Goal: Book appointment/travel/reservation

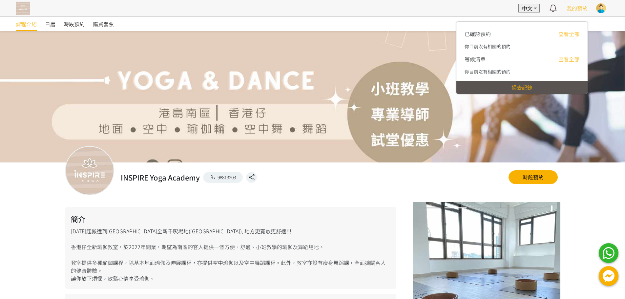
click at [574, 34] on link "查看全部" at bounding box center [569, 34] width 21 height 8
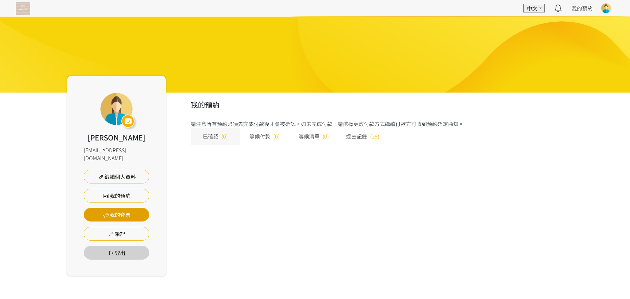
click at [139, 208] on link "我的套票" at bounding box center [117, 215] width 66 height 14
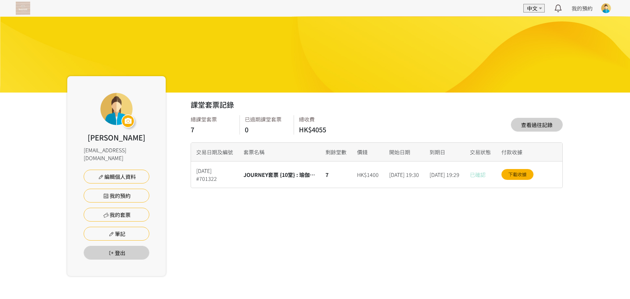
click at [541, 123] on link "查看過往記錄" at bounding box center [537, 125] width 52 height 14
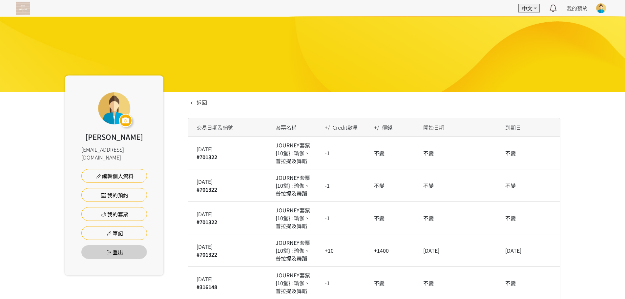
click at [19, 5] on img at bounding box center [23, 8] width 14 height 13
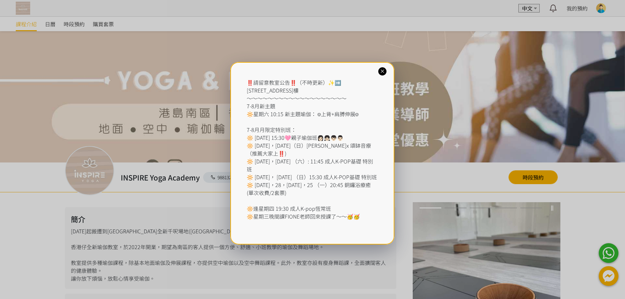
click at [379, 70] on icon at bounding box center [382, 71] width 6 height 6
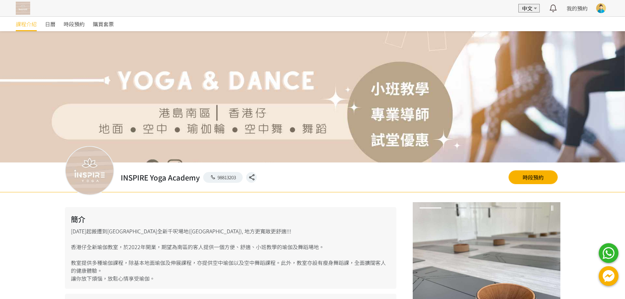
scroll to position [42, 0]
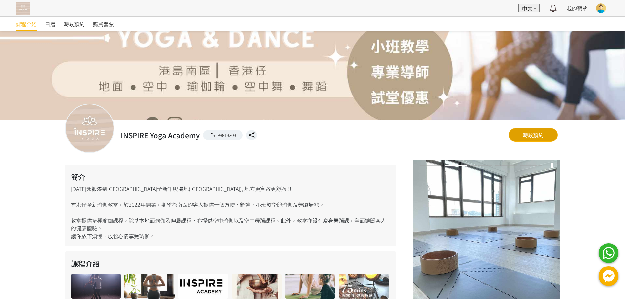
click at [544, 133] on link "時段預約" at bounding box center [533, 135] width 49 height 14
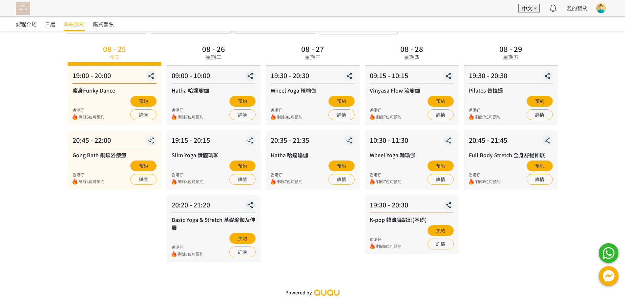
scroll to position [37, 0]
click at [334, 99] on button "預約" at bounding box center [342, 101] width 26 height 11
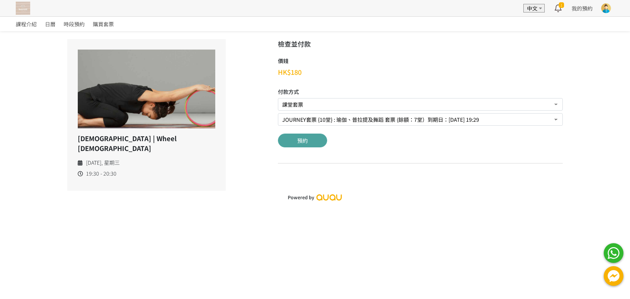
click at [320, 140] on button "預約" at bounding box center [302, 141] width 49 height 14
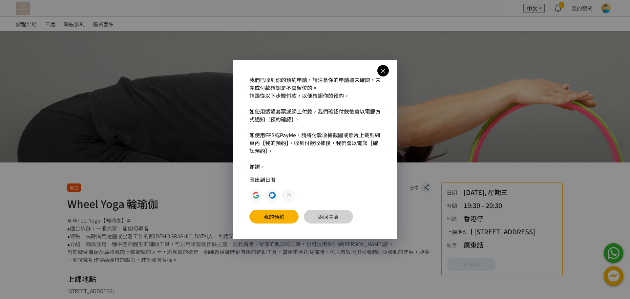
click at [340, 213] on link "返回主頁" at bounding box center [328, 217] width 49 height 14
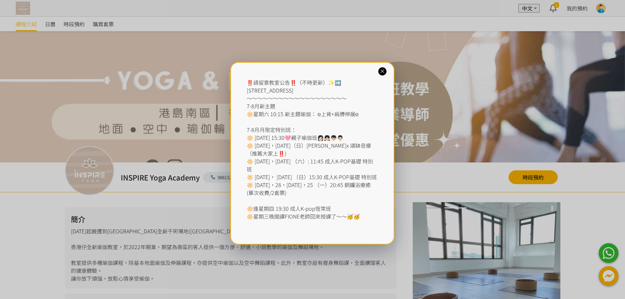
click at [381, 73] on icon at bounding box center [382, 71] width 6 height 6
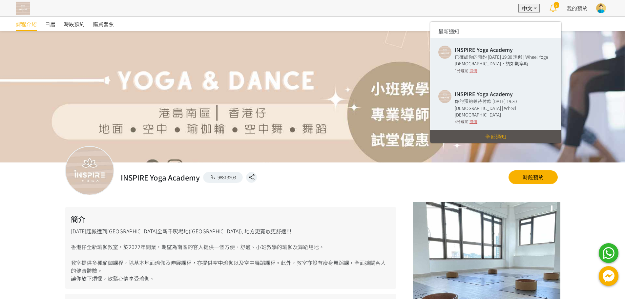
click at [553, 11] on icon at bounding box center [553, 8] width 13 height 9
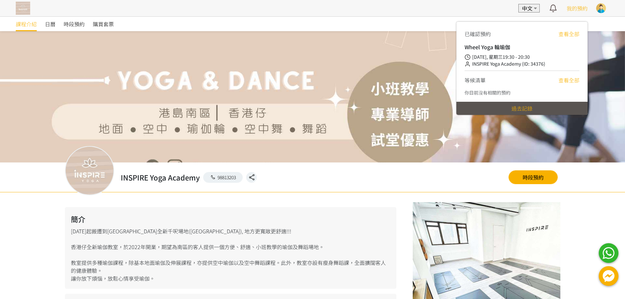
click at [576, 33] on link "查看全部" at bounding box center [569, 34] width 21 height 8
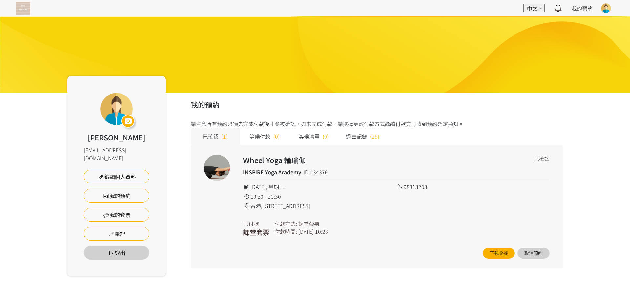
click at [363, 142] on div "過去記錄 (28)" at bounding box center [362, 136] width 49 height 17
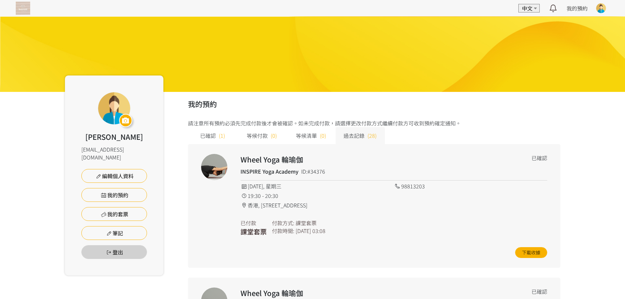
click at [364, 137] on span "過去記錄" at bounding box center [354, 136] width 21 height 8
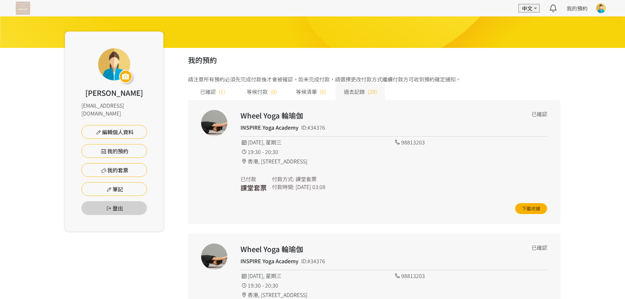
scroll to position [33, 0]
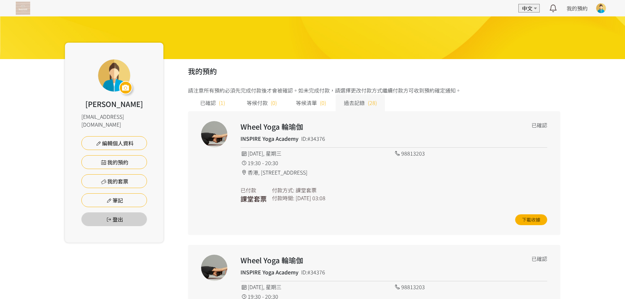
click at [219, 103] on span "(1)" at bounding box center [222, 103] width 6 height 8
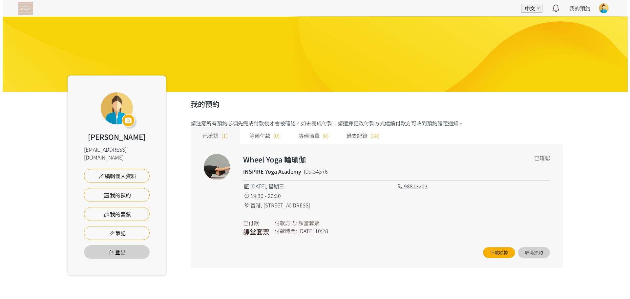
scroll to position [0, 0]
